Goal: Transaction & Acquisition: Book appointment/travel/reservation

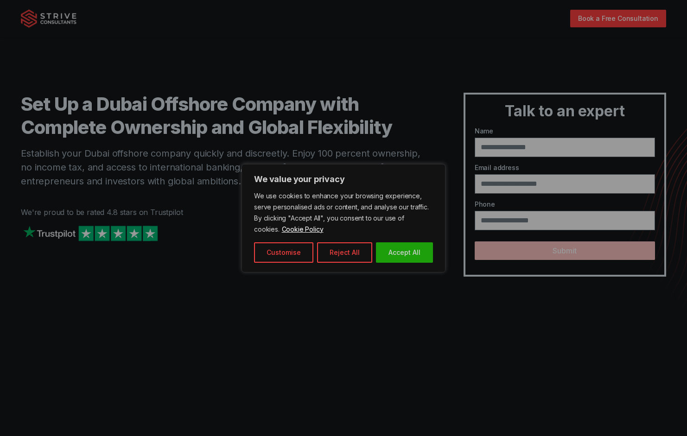
click at [64, 16] on div at bounding box center [343, 218] width 687 height 436
click at [51, 18] on div at bounding box center [343, 218] width 687 height 436
click at [383, 252] on button "Accept All" at bounding box center [404, 252] width 57 height 20
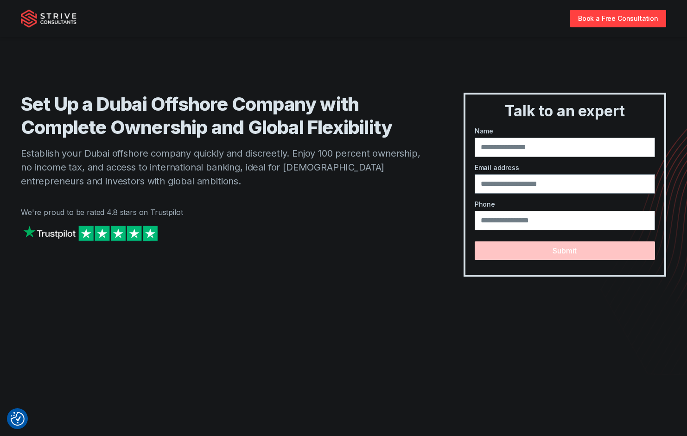
click at [19, 13] on div "Book a Free Consultation" at bounding box center [343, 18] width 667 height 37
click at [44, 17] on img at bounding box center [49, 18] width 56 height 19
drag, startPoint x: 204, startPoint y: 28, endPoint x: 592, endPoint y: 27, distance: 388.0
click at [204, 29] on div "Book a Free Consultation" at bounding box center [343, 18] width 645 height 37
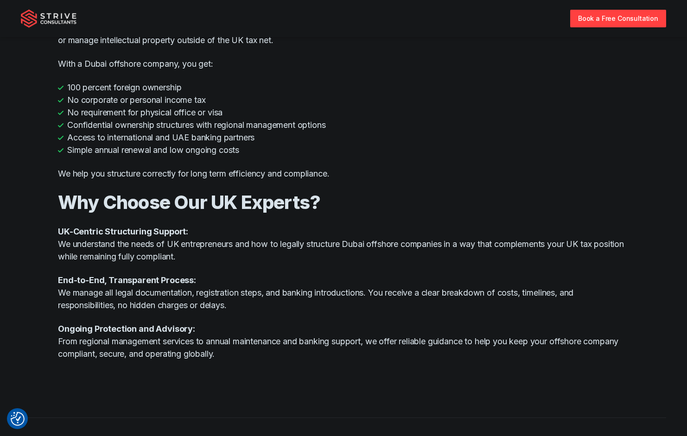
scroll to position [1061, 0]
